Goal: Entertainment & Leisure: Consume media (video, audio)

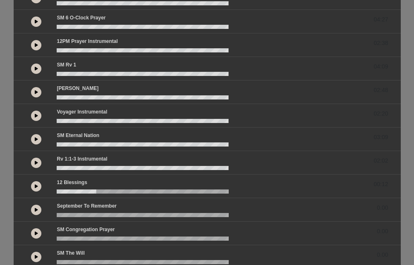
click at [38, 208] on icon at bounding box center [36, 210] width 3 height 4
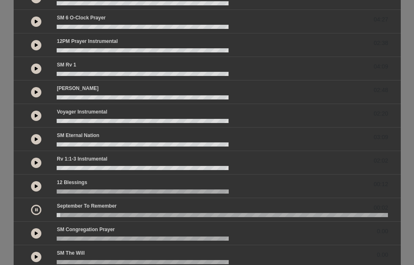
click at [35, 233] on icon at bounding box center [36, 234] width 3 height 4
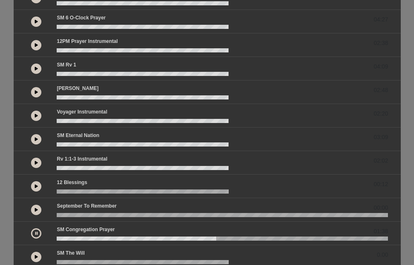
click at [36, 237] on button at bounding box center [36, 234] width 10 height 10
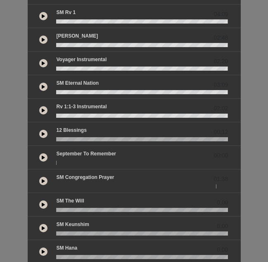
scroll to position [181, 0]
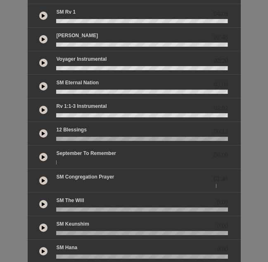
click at [46, 131] on button at bounding box center [43, 133] width 8 height 8
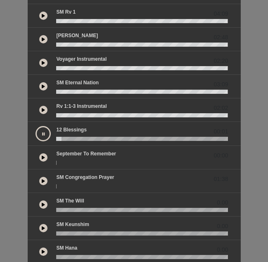
click at [44, 132] on icon at bounding box center [43, 134] width 2 height 4
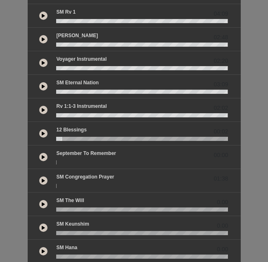
click at [42, 156] on icon at bounding box center [43, 157] width 3 height 4
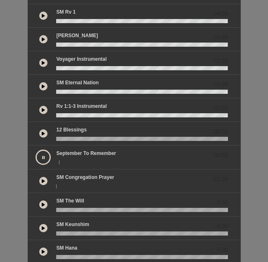
click at [38, 156] on button at bounding box center [43, 157] width 15 height 15
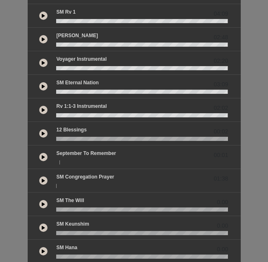
click at [43, 184] on button at bounding box center [43, 181] width 8 height 8
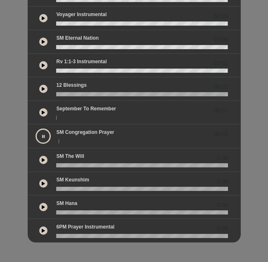
scroll to position [226, 0]
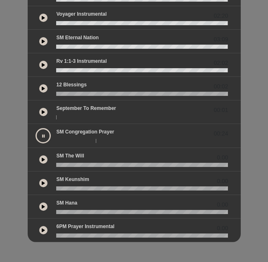
click at [42, 139] on button at bounding box center [43, 135] width 15 height 15
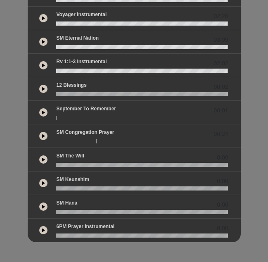
scroll to position [225, 0]
click at [44, 112] on icon at bounding box center [43, 112] width 3 height 4
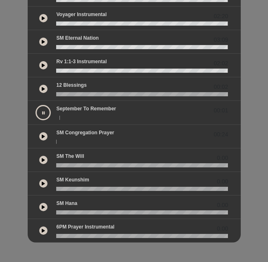
click at [43, 159] on icon at bounding box center [43, 160] width 3 height 4
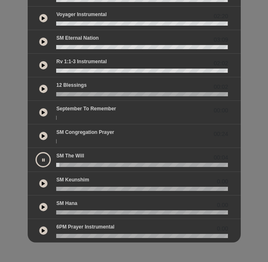
click at [44, 131] on div at bounding box center [43, 136] width 17 height 15
click at [43, 134] on button at bounding box center [43, 136] width 8 height 8
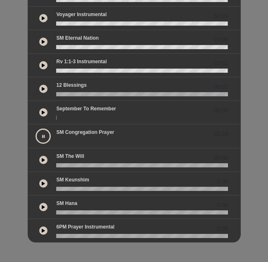
click at [38, 135] on button at bounding box center [43, 136] width 15 height 15
